Goal: Information Seeking & Learning: Compare options

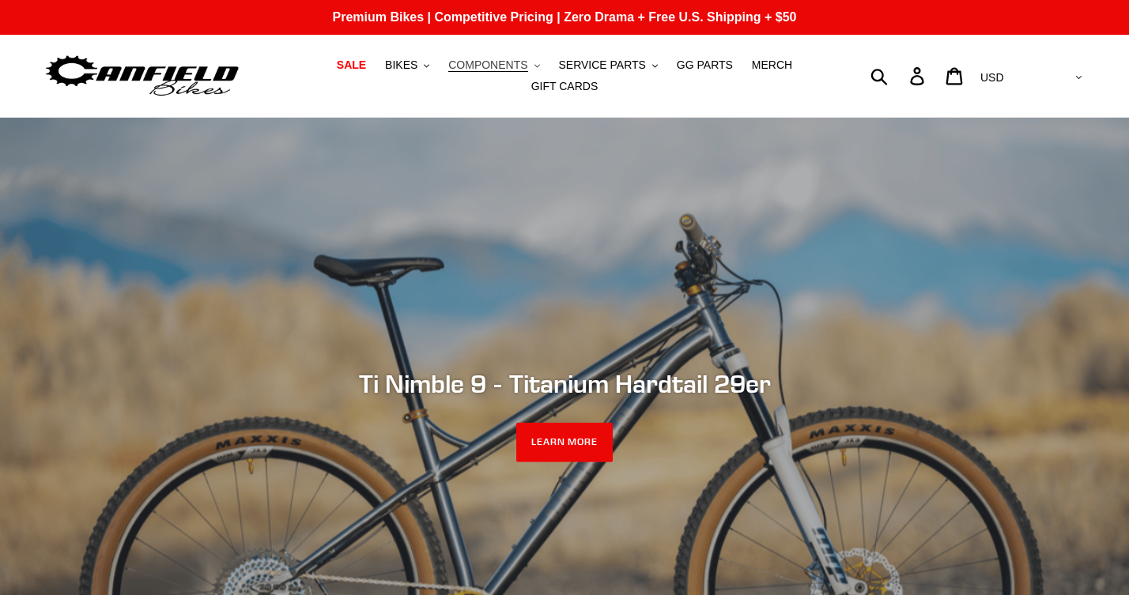
click at [495, 70] on span "COMPONENTS" at bounding box center [487, 64] width 79 height 13
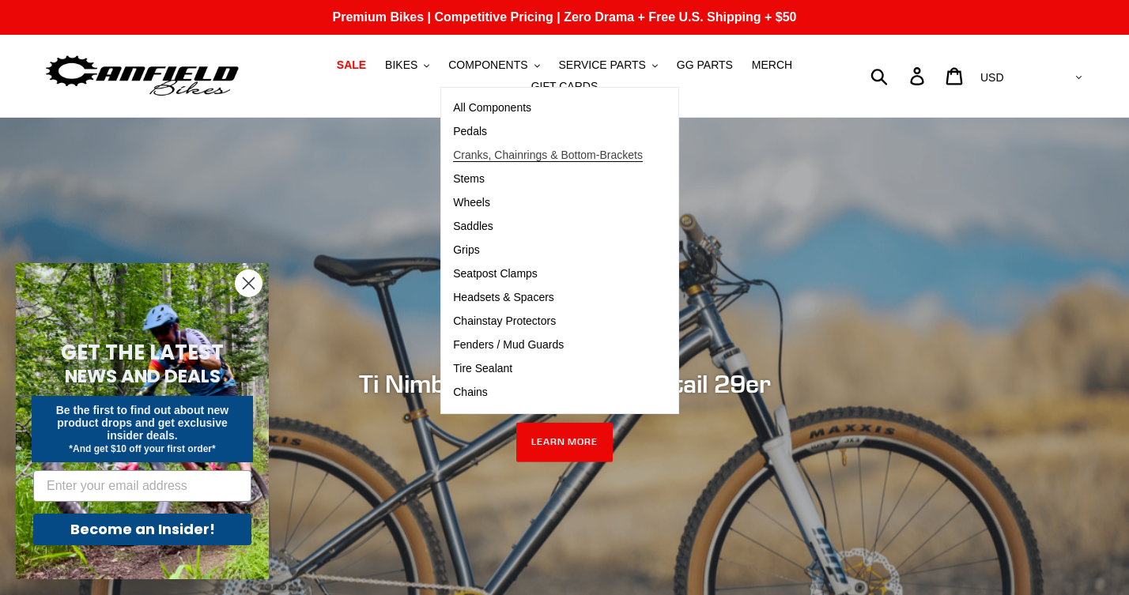
click at [489, 159] on span "Cranks, Chainrings & Bottom-Brackets" at bounding box center [548, 155] width 190 height 13
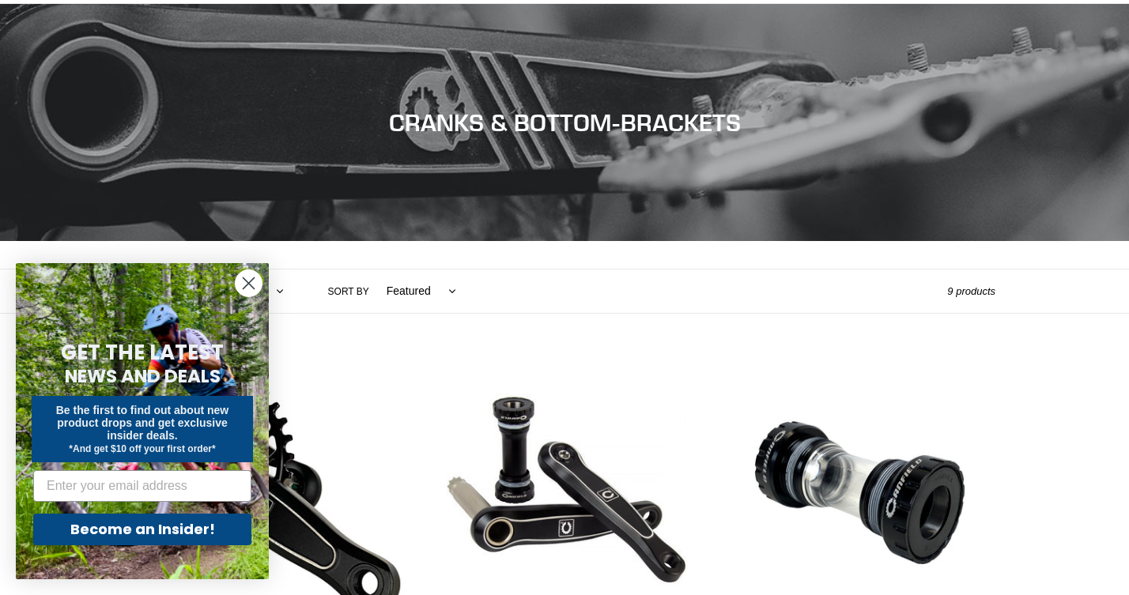
scroll to position [343, 0]
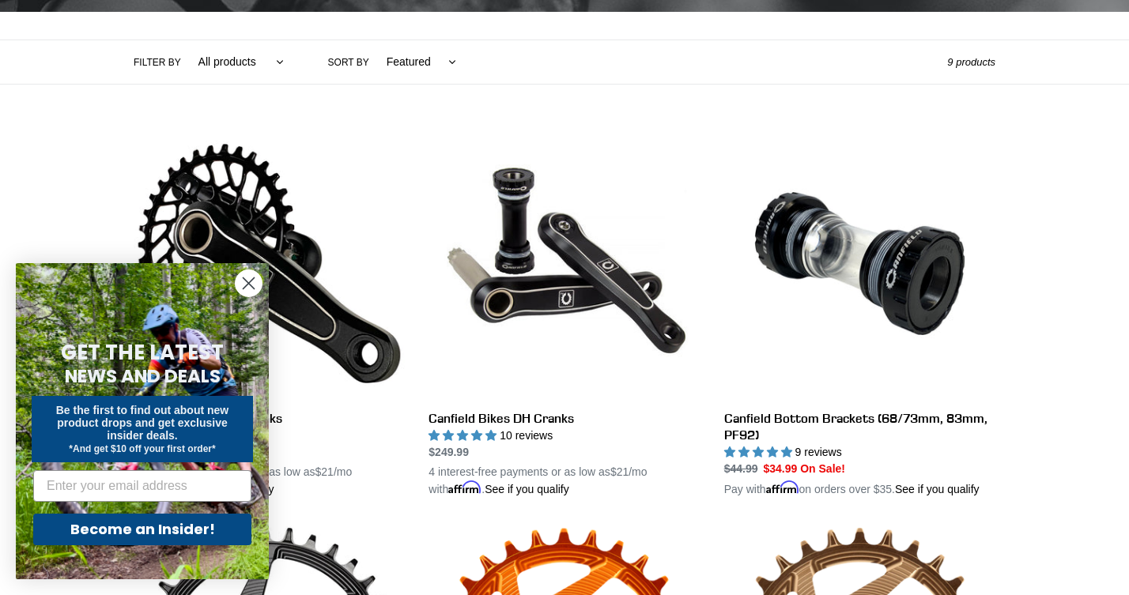
click at [251, 281] on icon "Close dialog" at bounding box center [248, 283] width 11 height 11
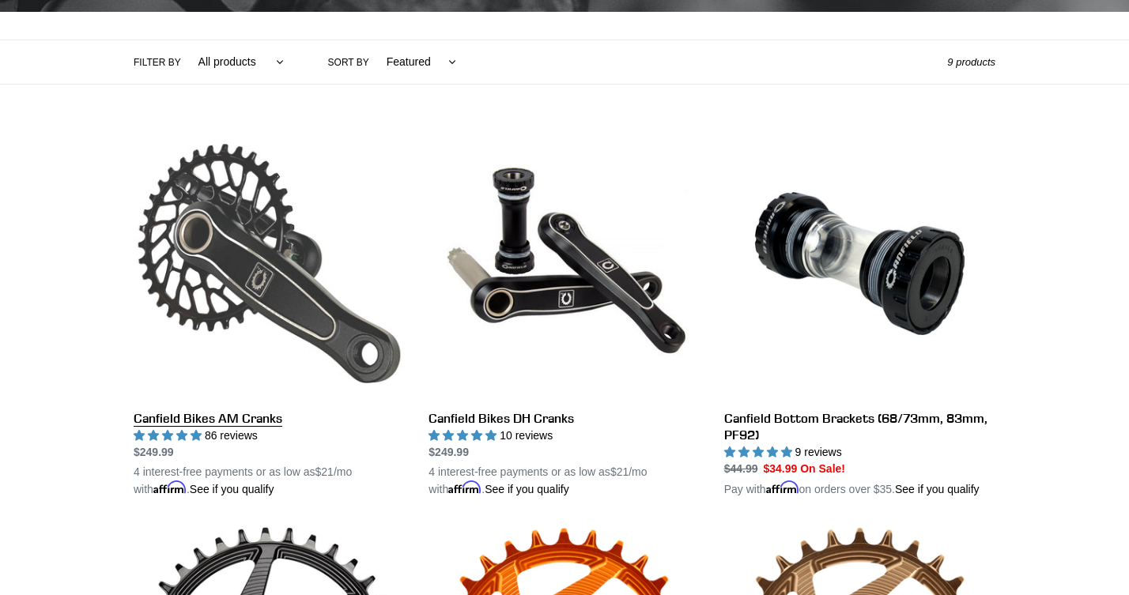
click at [231, 413] on link "Canfield Bikes AM Cranks" at bounding box center [269, 313] width 271 height 370
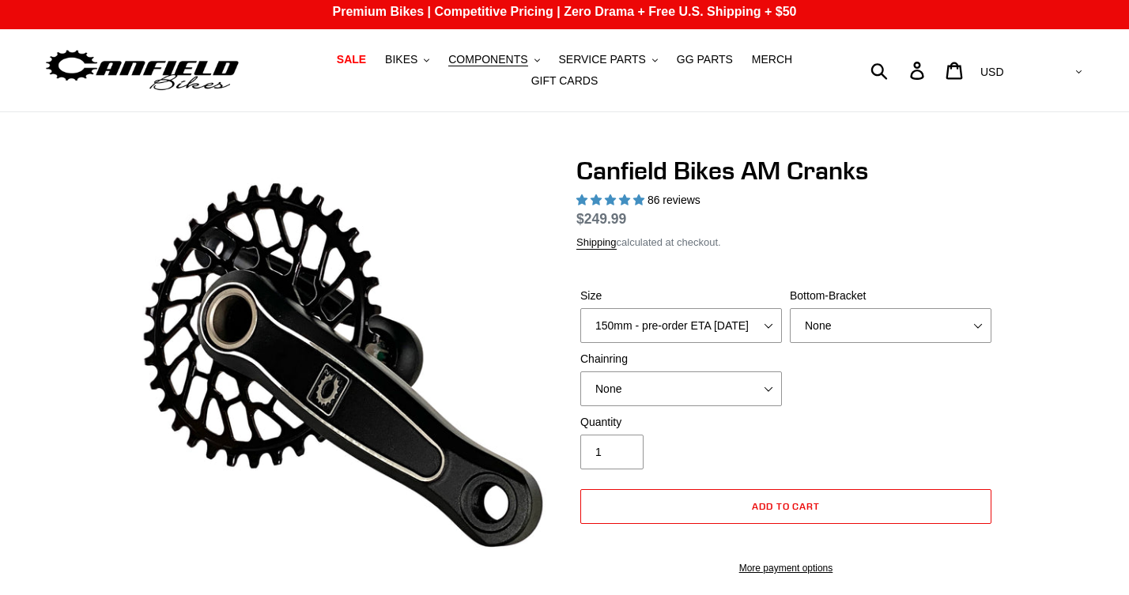
scroll to position [87, 1]
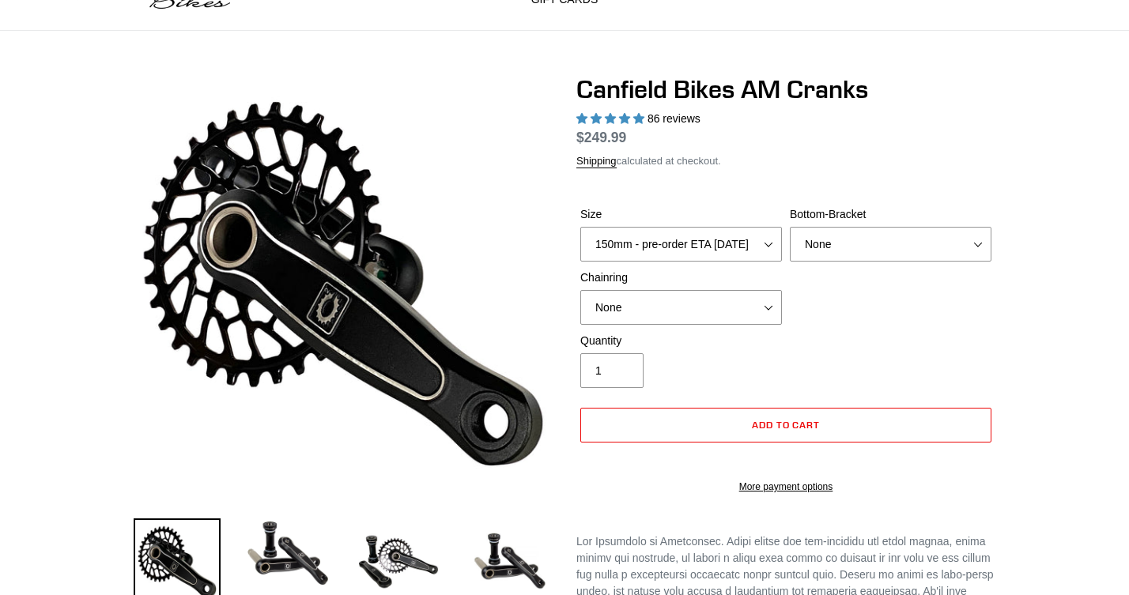
select select "highest-rating"
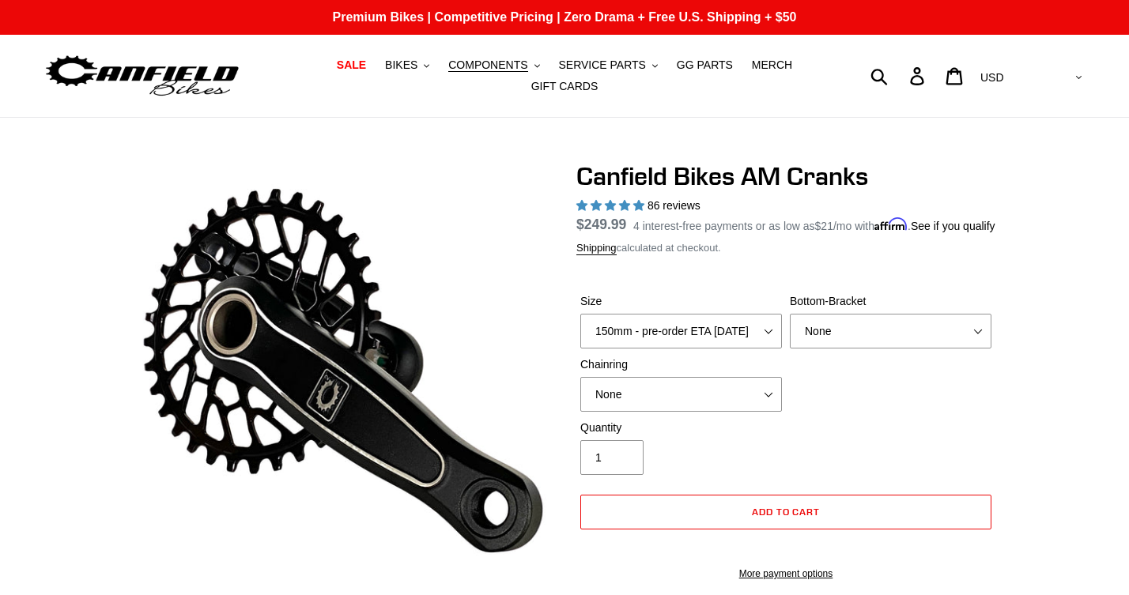
scroll to position [0, 0]
select select "BSA Threaded 68/73mm"
select select "None"
click at [493, 57] on button "COMPONENTS .cls-1{fill:#231f20}" at bounding box center [493, 65] width 107 height 21
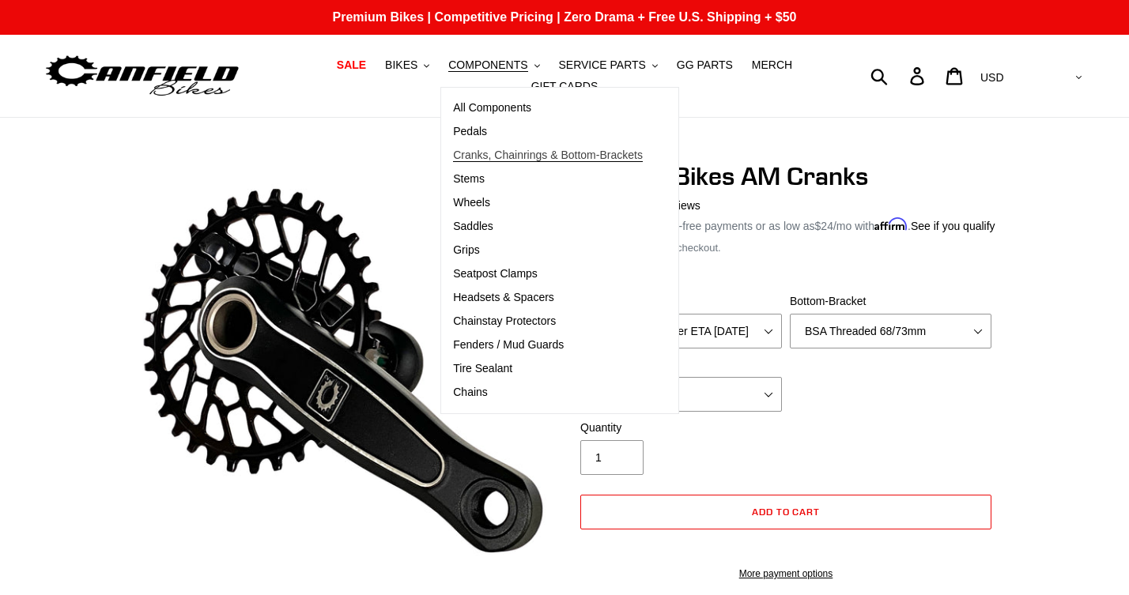
click at [493, 160] on span "Cranks, Chainrings & Bottom-Brackets" at bounding box center [548, 155] width 190 height 13
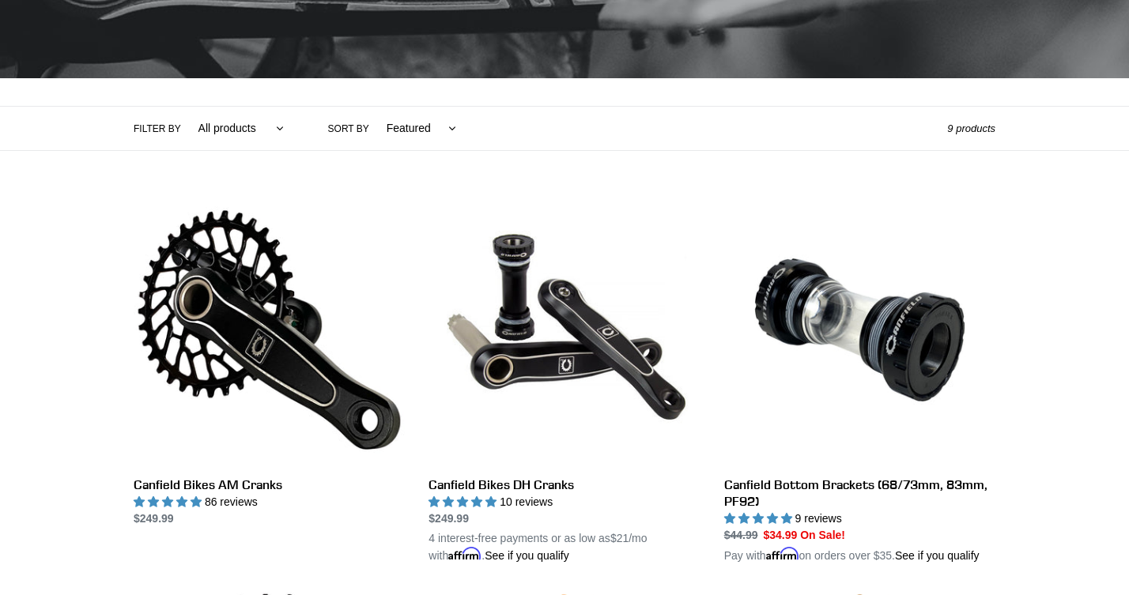
scroll to position [280, 0]
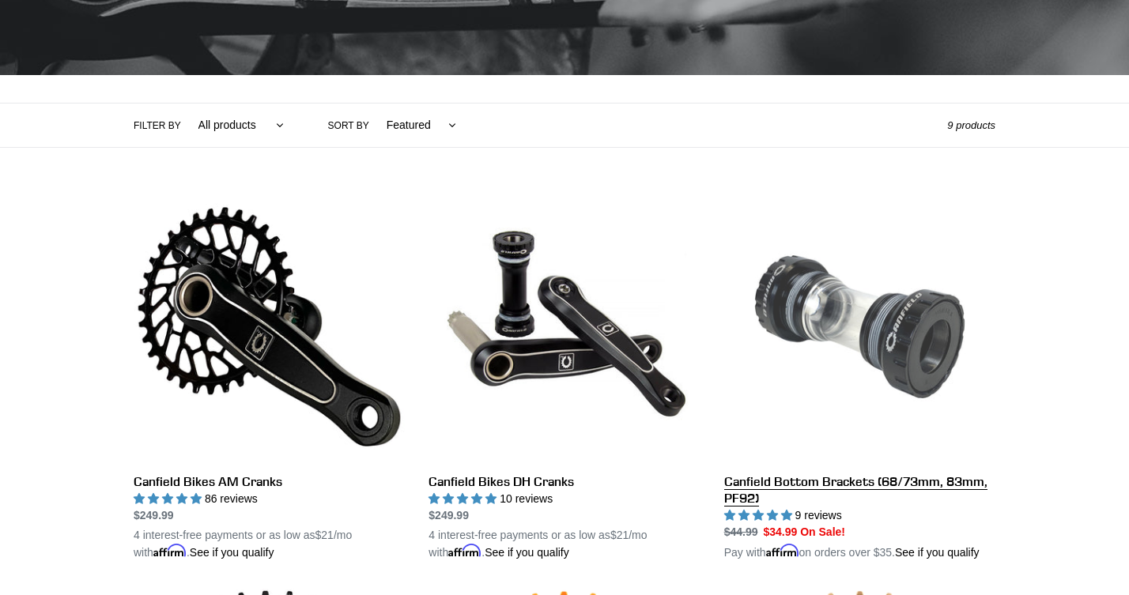
click at [960, 485] on link "Canfield Bottom Brackets (68/73mm, 83mm, PF92)" at bounding box center [859, 376] width 271 height 370
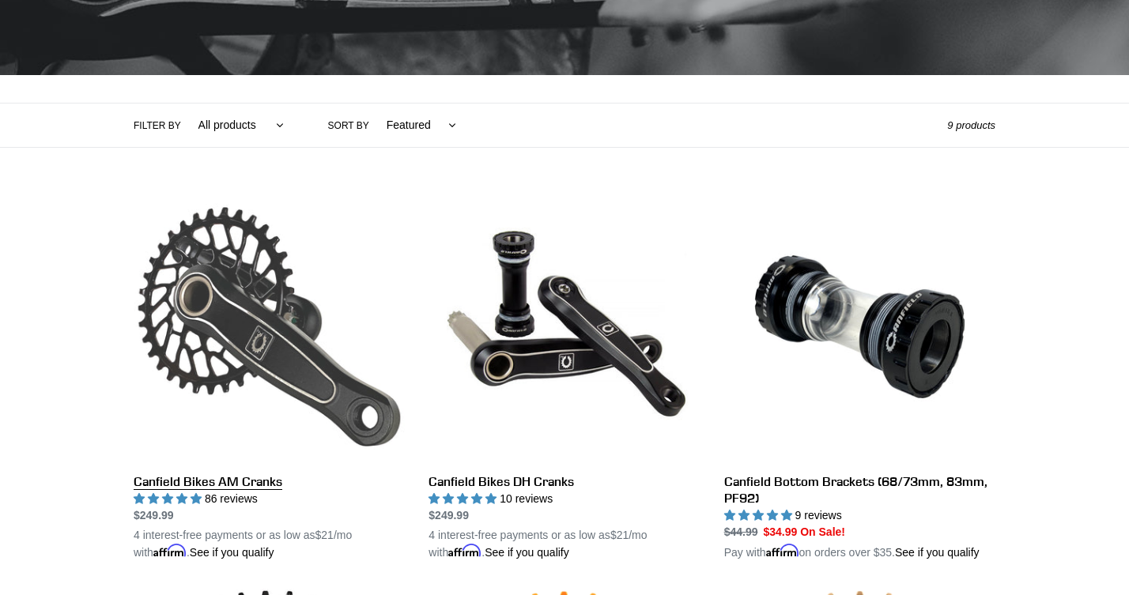
click at [229, 481] on link "Canfield Bikes AM Cranks" at bounding box center [269, 376] width 271 height 370
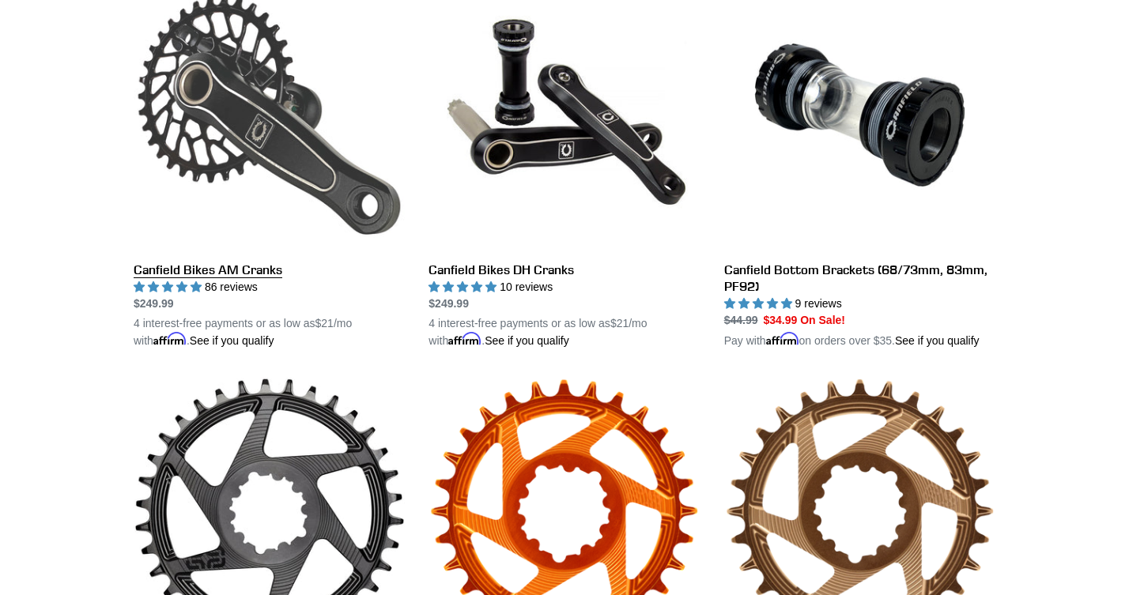
scroll to position [487, 0]
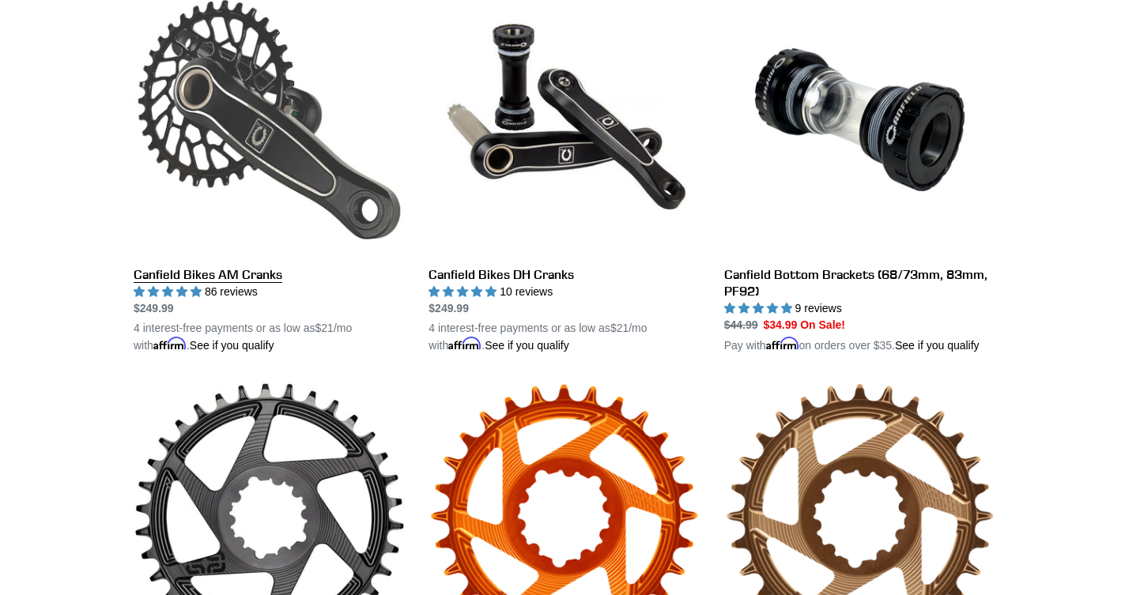
click at [228, 268] on link "Canfield Bikes AM Cranks" at bounding box center [269, 169] width 271 height 370
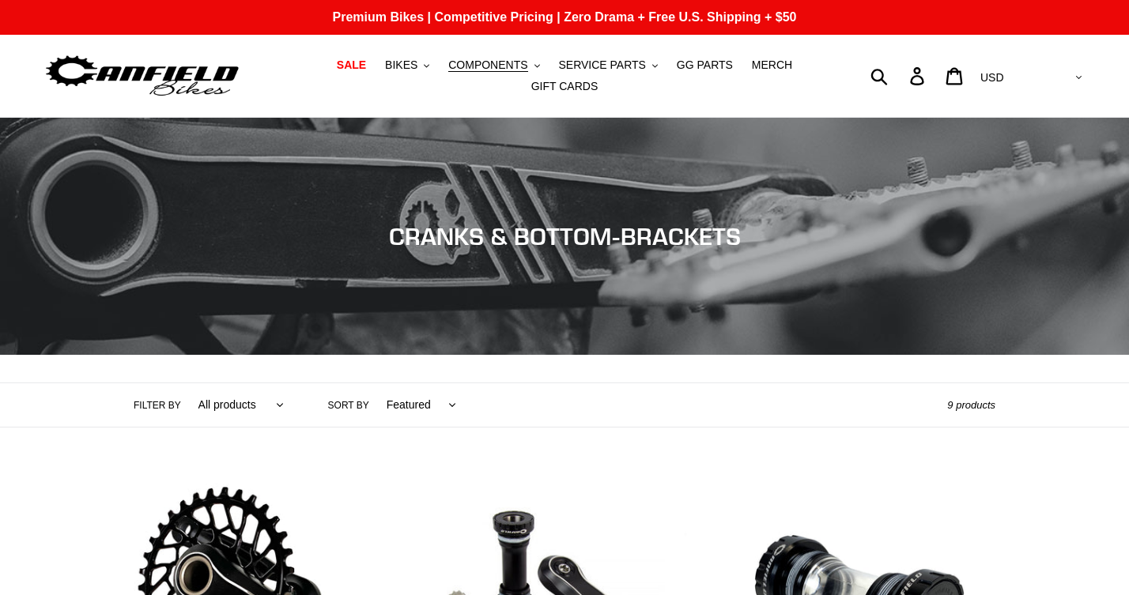
scroll to position [0, 0]
click at [416, 72] on span "BIKES" at bounding box center [401, 64] width 32 height 13
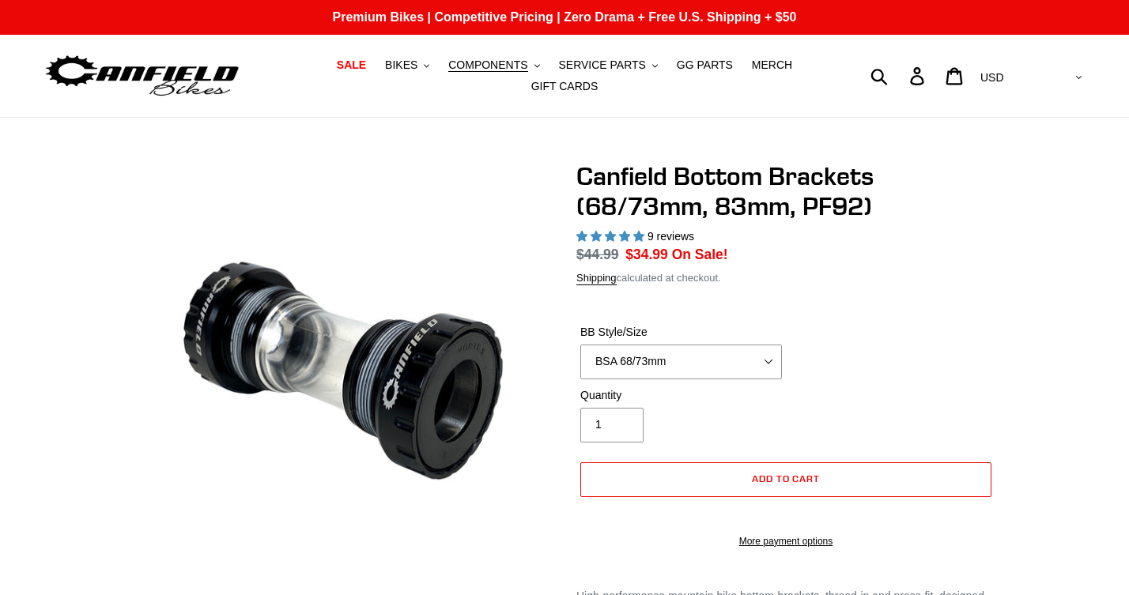
select select "highest-rating"
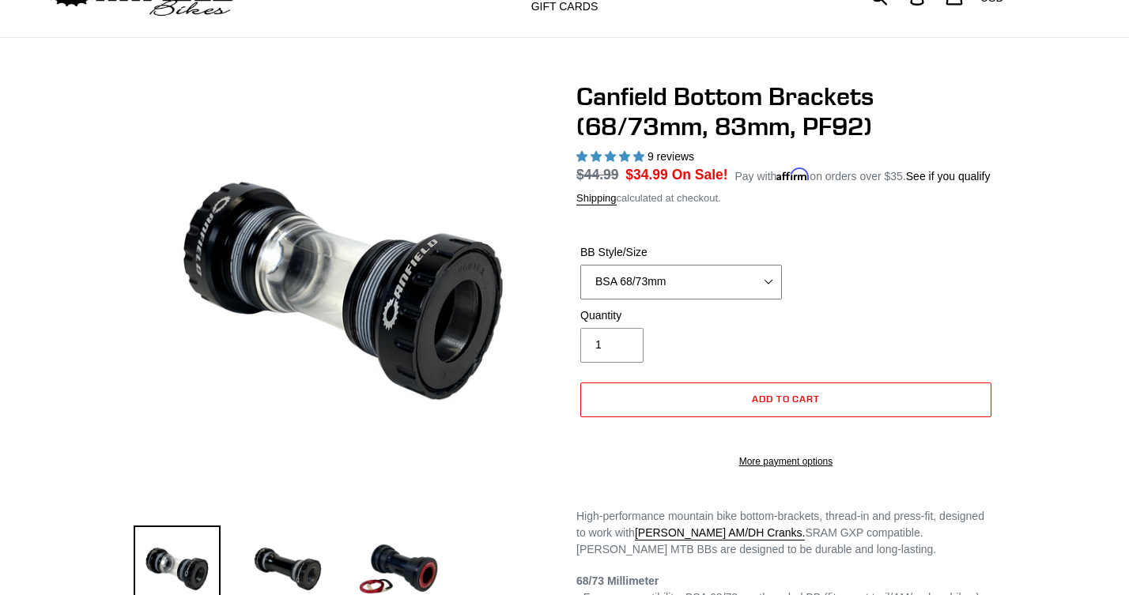
scroll to position [80, 0]
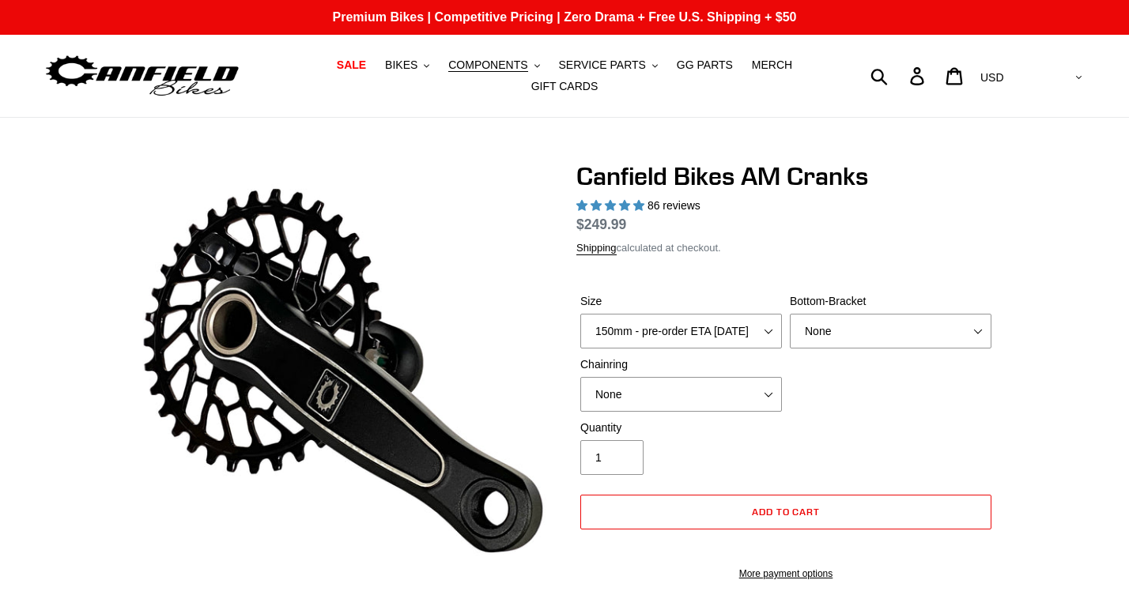
select select "highest-rating"
select select "None"
select select "highest-rating"
select select "BSA Threaded 68/73mm"
select select "32t Round (Boost 148)"
